Goal: Information Seeking & Learning: Understand process/instructions

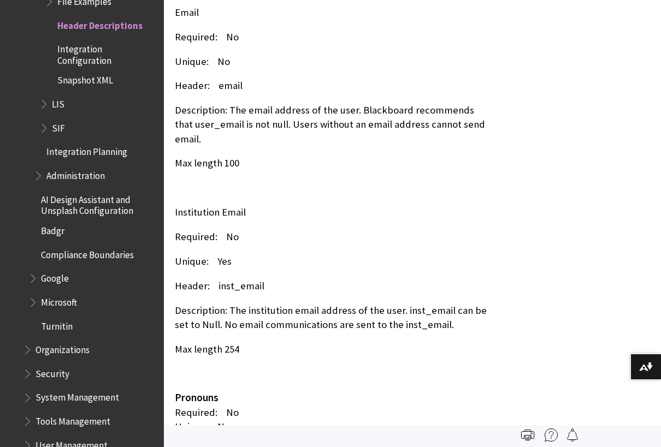
scroll to position [3770, 0]
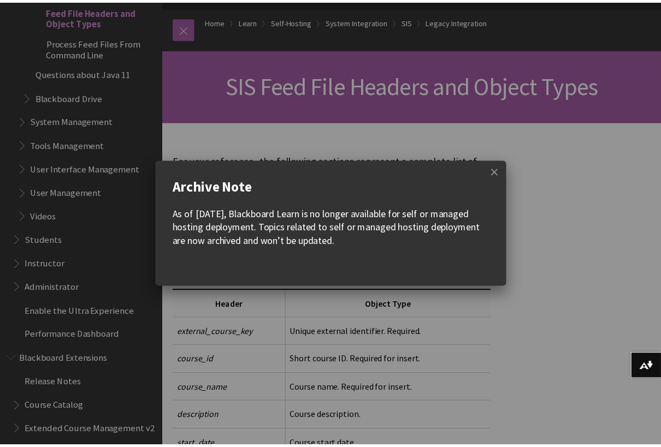
scroll to position [109, 0]
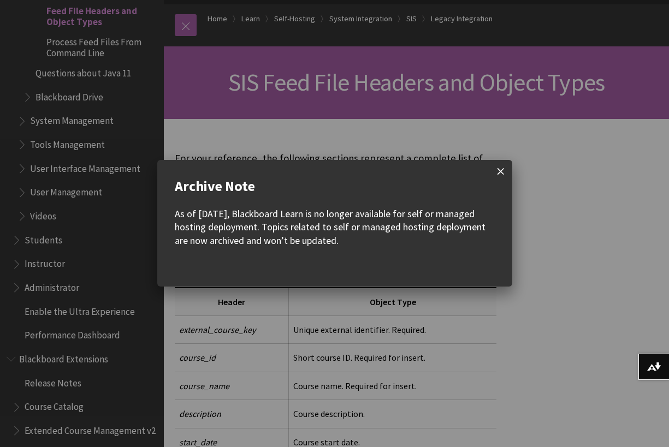
click at [502, 170] on span at bounding box center [501, 171] width 23 height 23
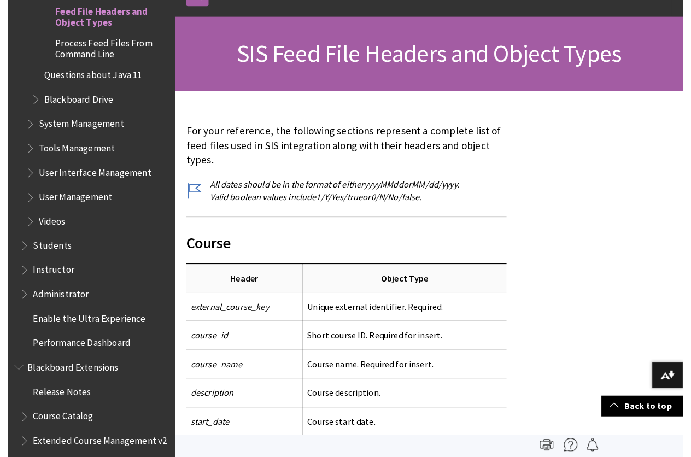
scroll to position [0, 0]
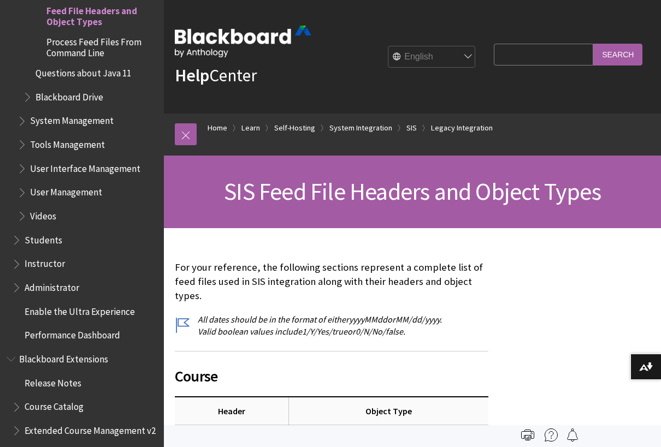
click at [527, 437] on img at bounding box center [527, 435] width 13 height 13
click at [529, 437] on img at bounding box center [527, 435] width 13 height 13
click at [530, 436] on img at bounding box center [527, 435] width 13 height 13
click at [531, 436] on img at bounding box center [527, 435] width 13 height 13
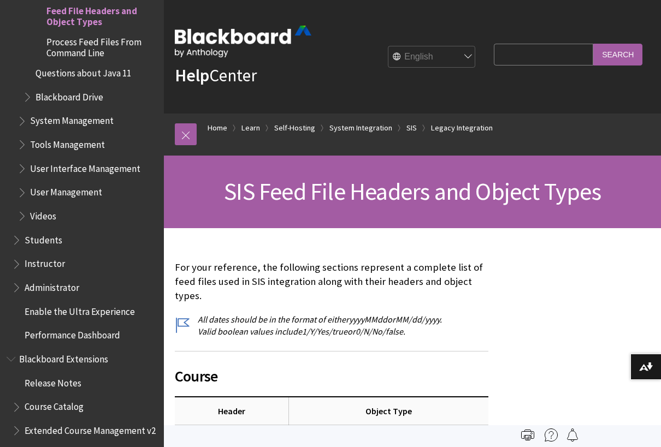
click at [527, 437] on img at bounding box center [527, 435] width 13 height 13
click at [527, 434] on img at bounding box center [527, 435] width 13 height 13
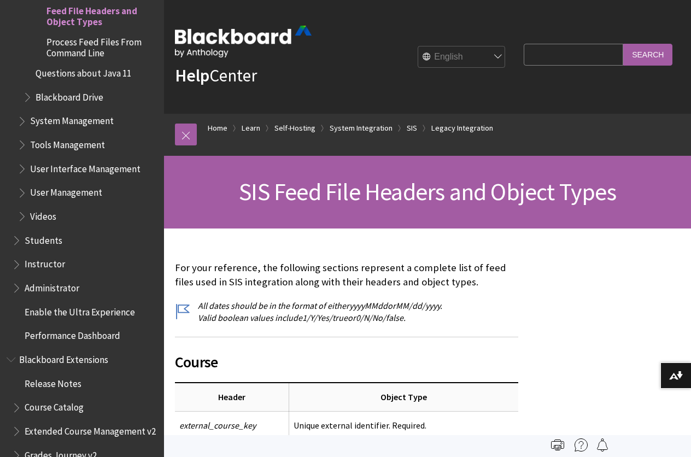
click at [557, 446] on img at bounding box center [557, 444] width 13 height 13
click at [576, 445] on img at bounding box center [580, 444] width 13 height 13
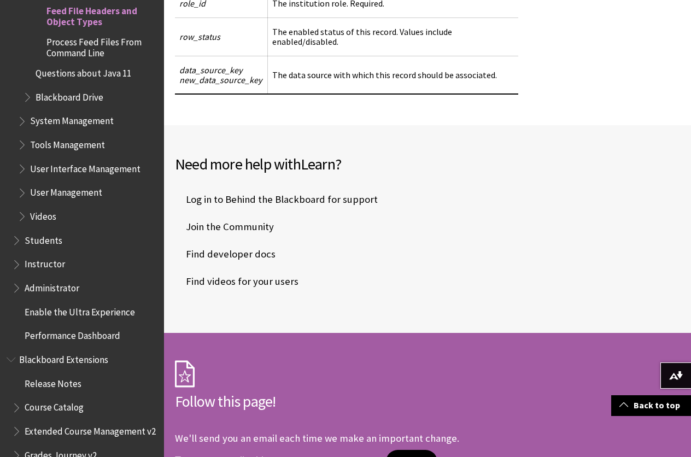
scroll to position [7903, 0]
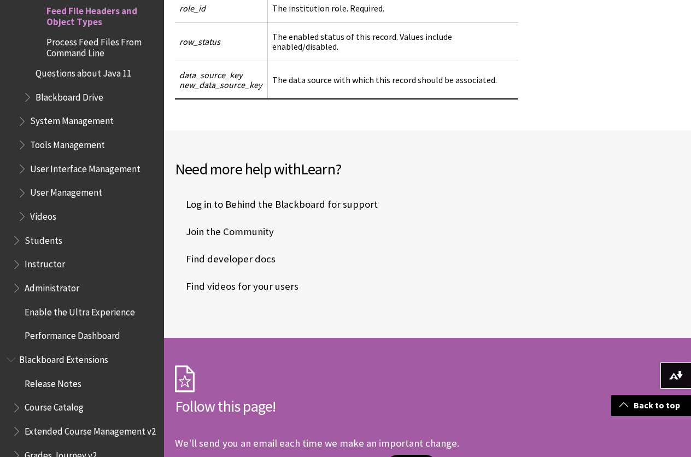
click at [235, 447] on input "email address" at bounding box center [280, 466] width 211 height 23
type input "leendert.pengel@uoc.cw"
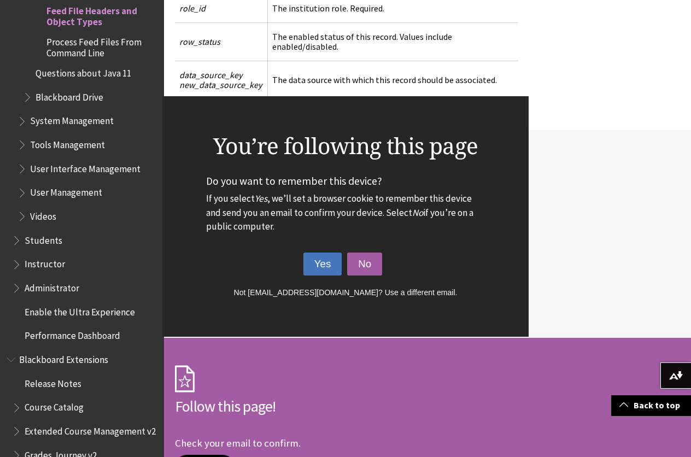
drag, startPoint x: 306, startPoint y: 258, endPoint x: 316, endPoint y: 260, distance: 10.5
click at [310, 258] on button "Yes" at bounding box center [322, 263] width 39 height 23
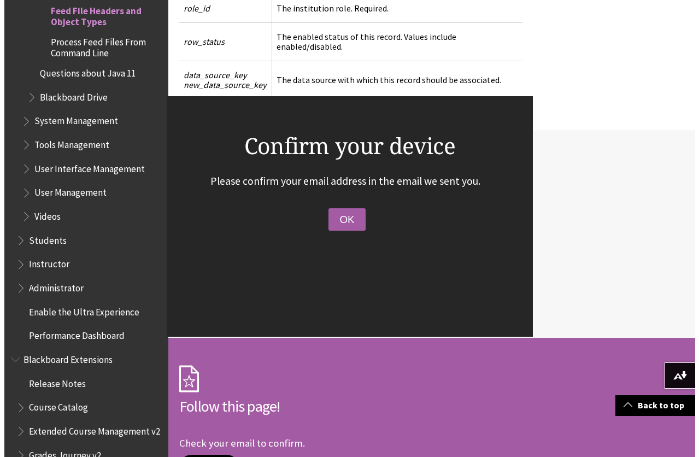
scroll to position [7803, 0]
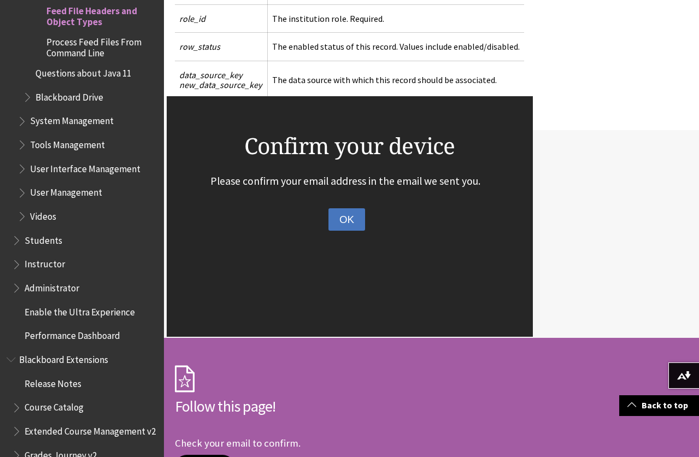
click at [351, 225] on button "OK" at bounding box center [346, 219] width 37 height 23
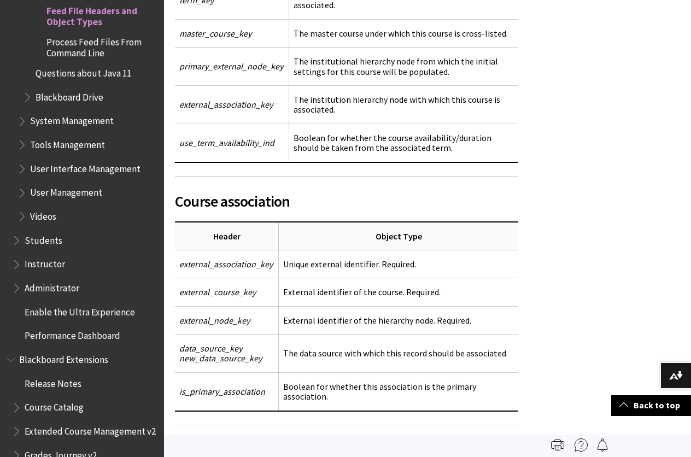
scroll to position [0, 0]
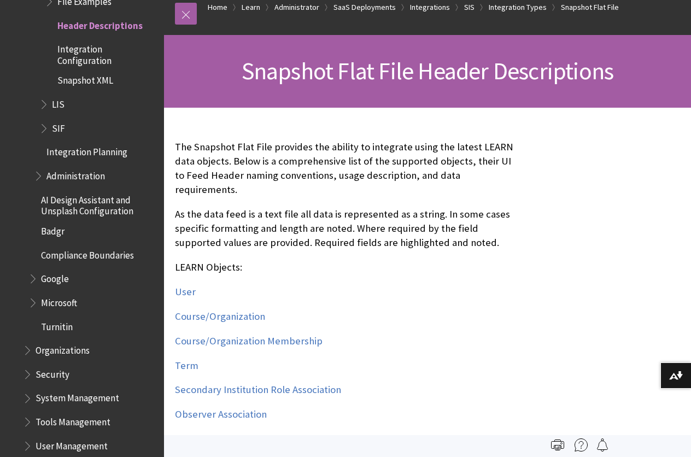
scroll to position [109, 0]
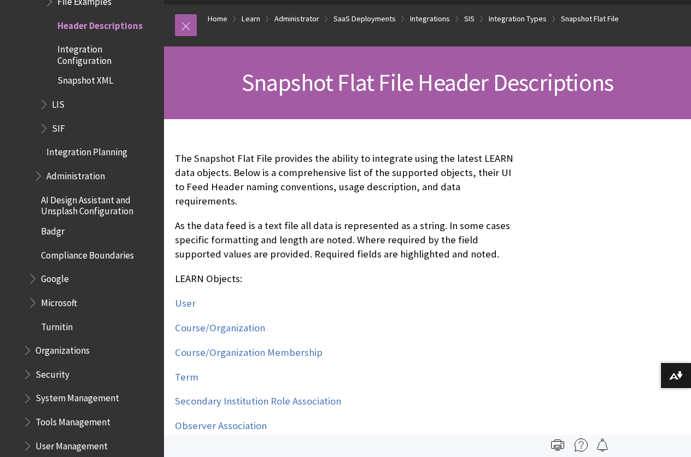
click at [558, 446] on img at bounding box center [557, 444] width 13 height 13
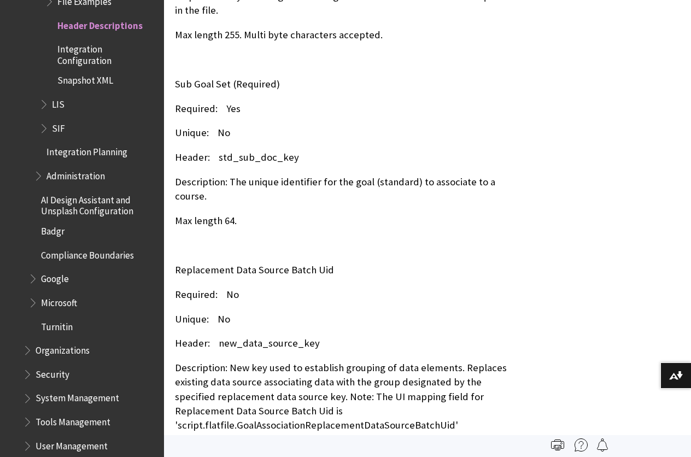
scroll to position [35210, 0]
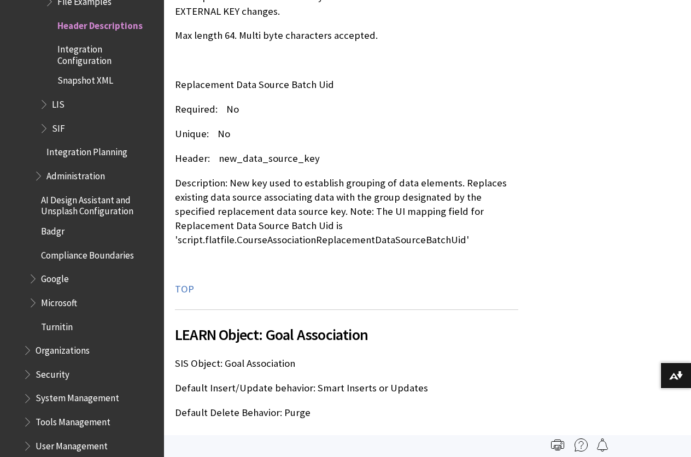
scroll to position [33925, 0]
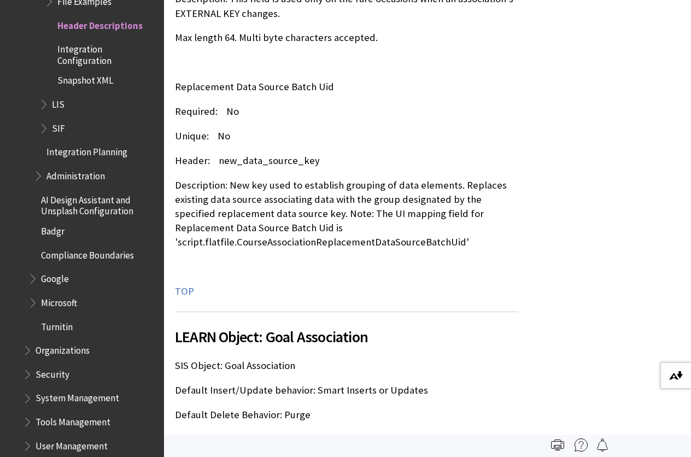
click at [677, 376] on img at bounding box center [676, 375] width 14 height 9
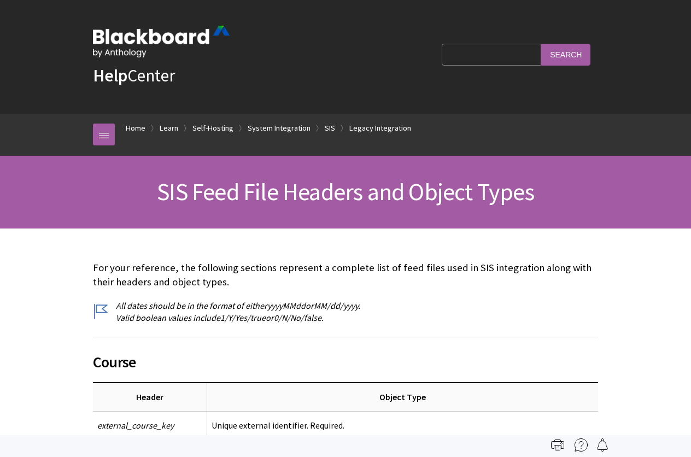
scroll to position [1742, 0]
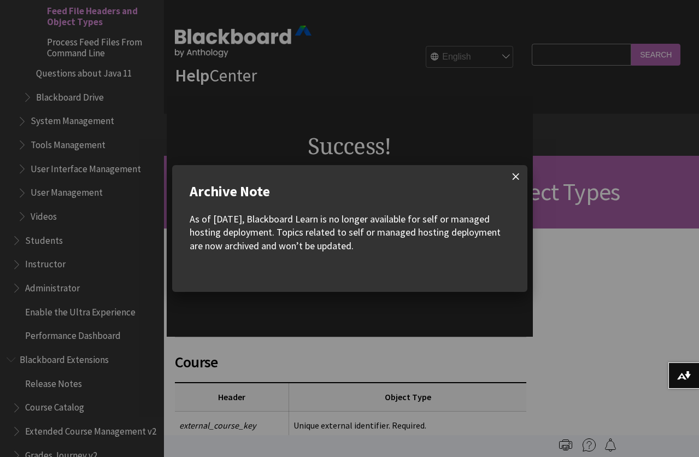
click at [514, 175] on span at bounding box center [515, 176] width 23 height 23
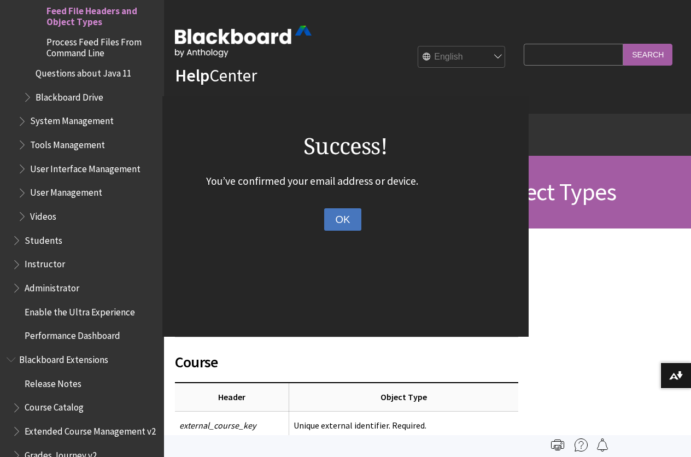
click at [340, 219] on button "OK" at bounding box center [342, 219] width 37 height 23
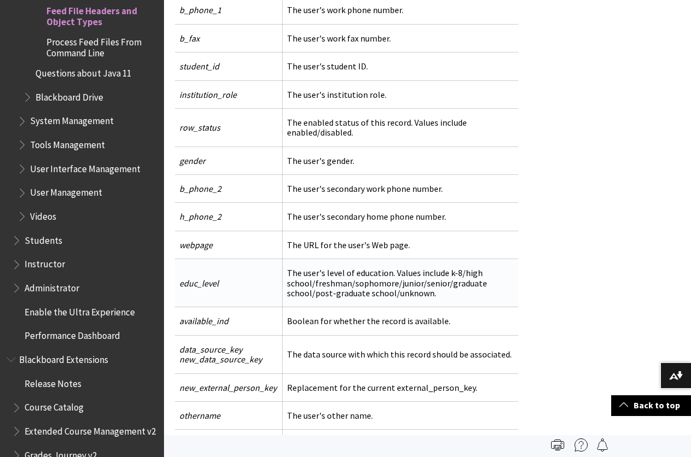
scroll to position [6522, 0]
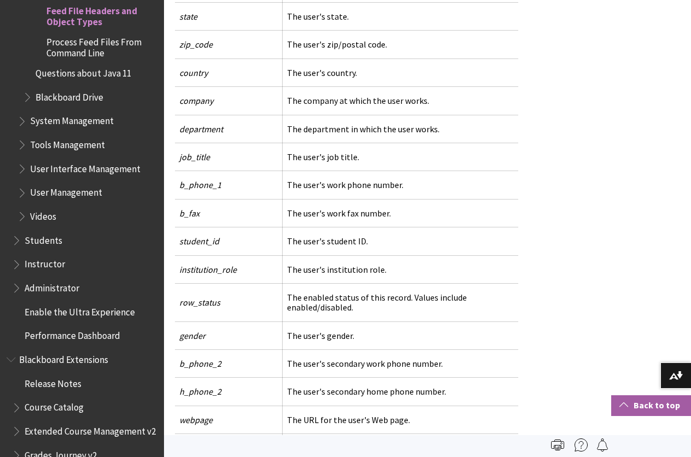
click at [642, 404] on link "Back to top" at bounding box center [651, 405] width 80 height 20
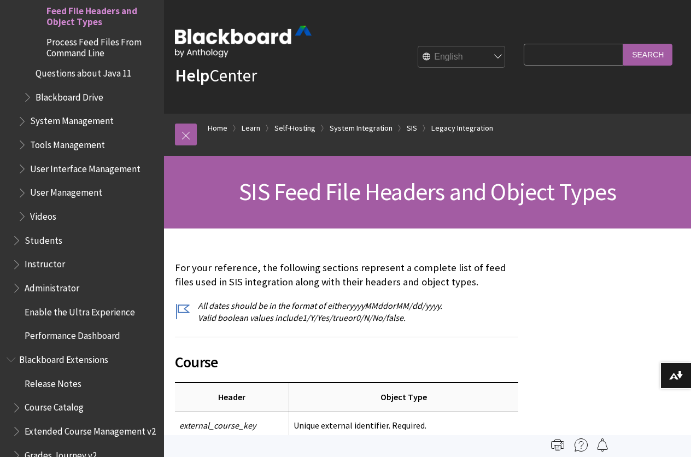
click at [557, 446] on img at bounding box center [557, 444] width 13 height 13
click at [676, 379] on img at bounding box center [676, 375] width 14 height 9
